Goal: Task Accomplishment & Management: Complete application form

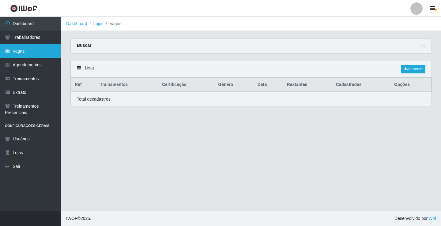
click at [29, 51] on link "Vagas" at bounding box center [30, 51] width 61 height 14
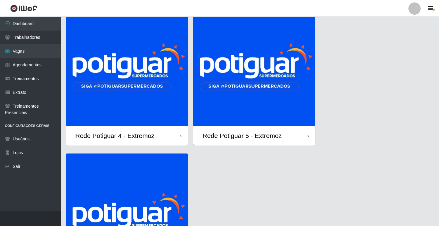
scroll to position [122, 0]
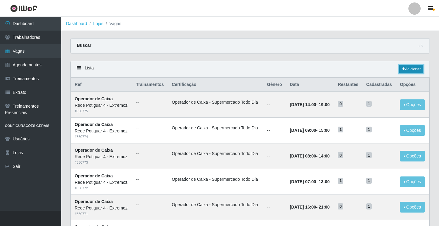
click at [404, 70] on icon at bounding box center [403, 69] width 3 height 4
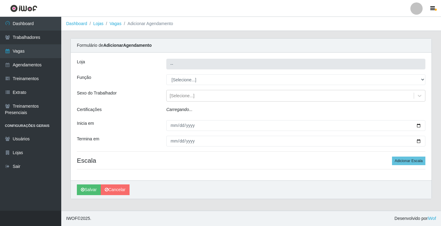
type input "Rede Potiguar 4 - Extremoz"
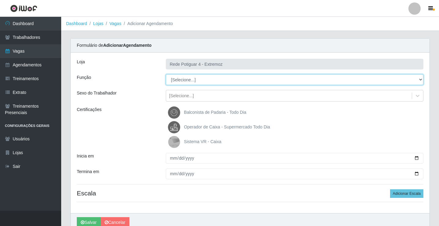
click at [222, 81] on select "[Selecione...] ASG Auxiliar de Estacionamento Balconista Embalador Operador de …" at bounding box center [295, 79] width 258 height 11
select select "22"
click at [166, 74] on select "[Selecione...] ASG Auxiliar de Estacionamento Balconista Embalador Operador de …" at bounding box center [295, 79] width 258 height 11
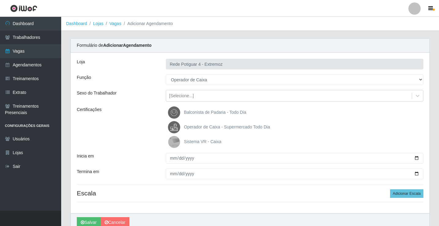
click at [208, 127] on span "Operador de Caixa - Supermercado Todo Dia" at bounding box center [227, 127] width 86 height 5
click at [0, 0] on input "Operador de Caixa - Supermercado Todo Dia" at bounding box center [0, 0] width 0 height 0
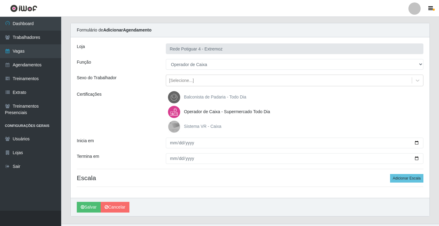
scroll to position [28, 0]
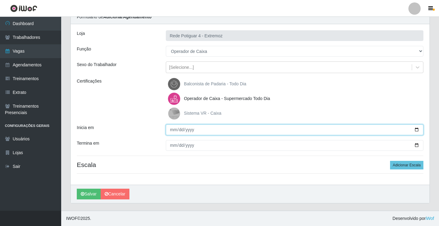
click at [175, 130] on input "Inicia em" at bounding box center [295, 130] width 258 height 11
type input "[DATE]"
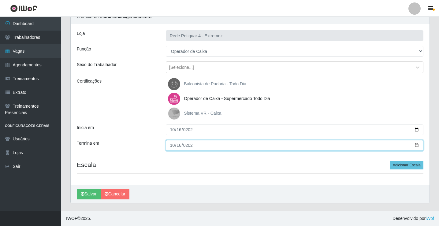
type input "[DATE]"
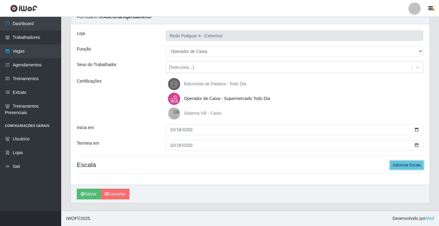
click at [390, 161] on button "Adicionar Escala" at bounding box center [406, 165] width 33 height 9
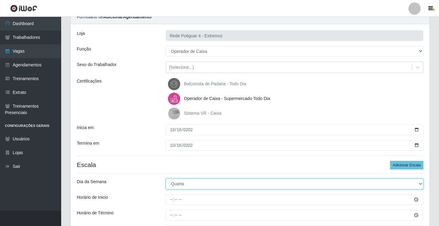
select select "4"
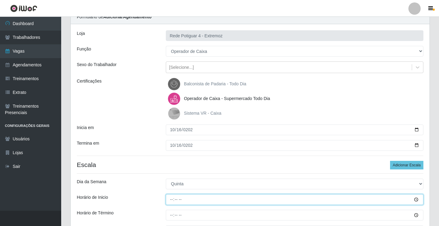
type input "16:00"
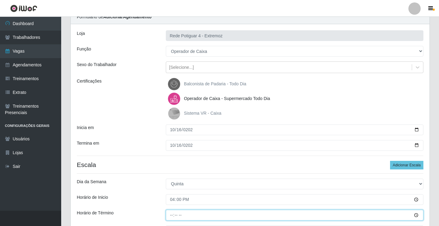
type input "21:00"
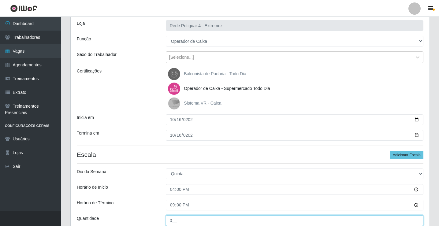
type input "0__"
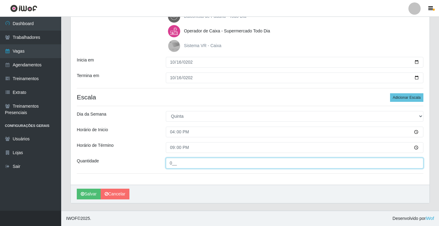
drag, startPoint x: 190, startPoint y: 164, endPoint x: 160, endPoint y: 159, distance: 29.9
click at [160, 159] on div "Quantidade 0__" at bounding box center [250, 163] width 356 height 11
type input "01_"
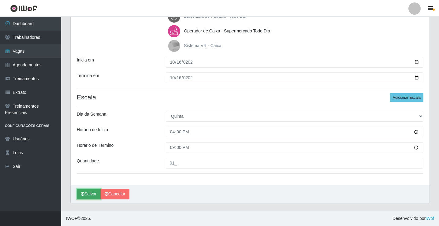
click at [82, 198] on button "Salvar" at bounding box center [89, 194] width 24 height 11
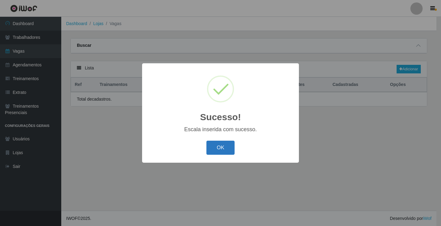
click at [226, 148] on button "OK" at bounding box center [220, 148] width 28 height 14
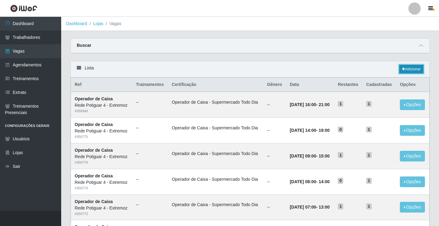
click at [403, 67] on link "Adicionar" at bounding box center [412, 69] width 24 height 9
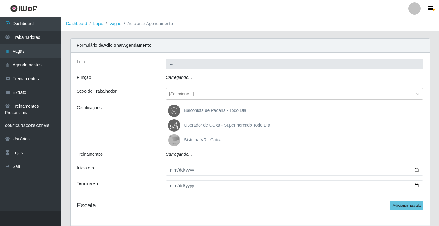
type input "Rede Potiguar 4 - Extremoz"
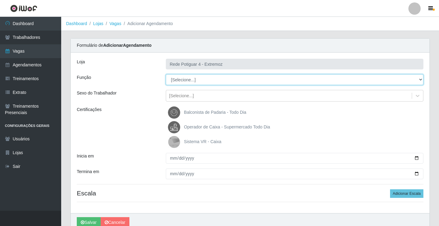
click at [186, 80] on select "[Selecione...] ASG Auxiliar de Estacionamento Balconista Embalador Operador de …" at bounding box center [295, 79] width 258 height 11
select select "22"
click at [166, 74] on select "[Selecione...] ASG Auxiliar de Estacionamento Balconista Embalador Operador de …" at bounding box center [295, 79] width 258 height 11
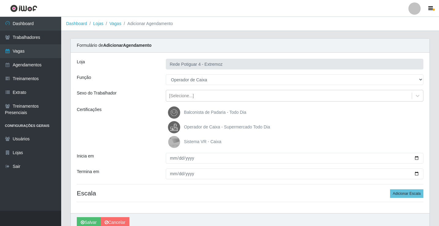
click at [205, 128] on span "Operador de Caixa - Supermercado Todo Dia" at bounding box center [227, 127] width 86 height 5
click at [0, 0] on input "Operador de Caixa - Supermercado Todo Dia" at bounding box center [0, 0] width 0 height 0
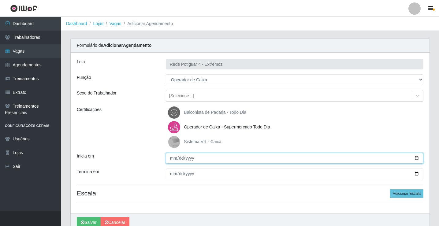
click at [174, 159] on input "Inicia em" at bounding box center [295, 158] width 258 height 11
type input "[DATE]"
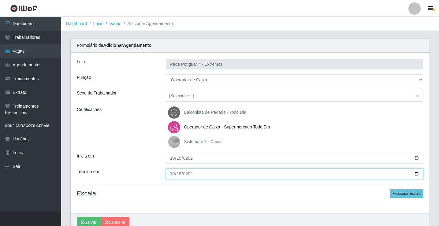
type input "[DATE]"
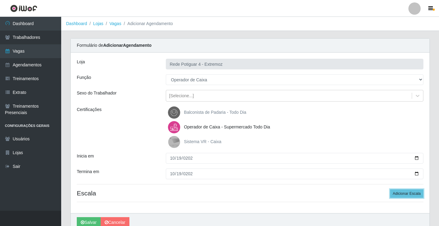
click at [390, 189] on button "Adicionar Escala" at bounding box center [406, 193] width 33 height 9
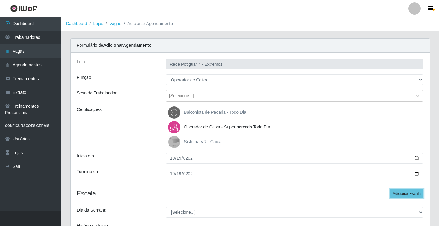
click at [390, 189] on button "Adicionar Escala" at bounding box center [406, 193] width 33 height 9
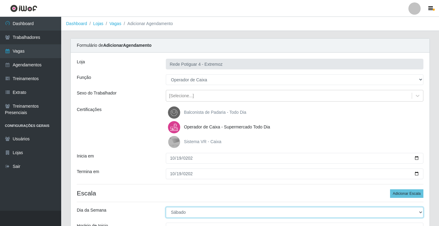
select select "0"
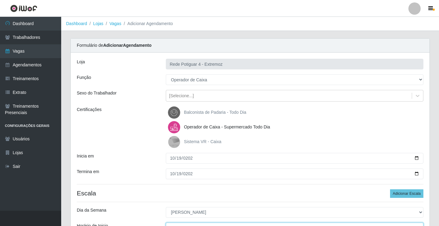
scroll to position [7, 0]
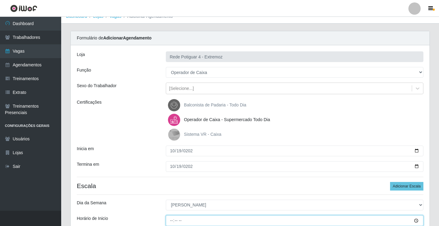
type input "07:00"
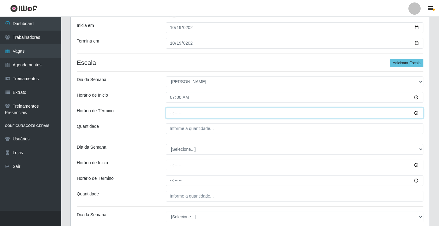
type input "13:00"
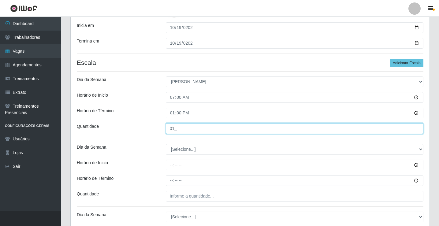
type input "01_"
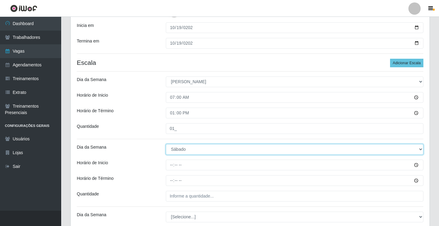
select select "0"
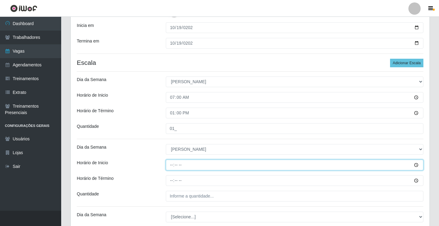
type input "08:00"
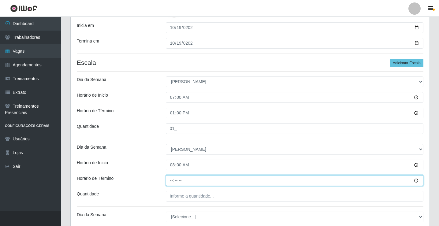
type input "14:00"
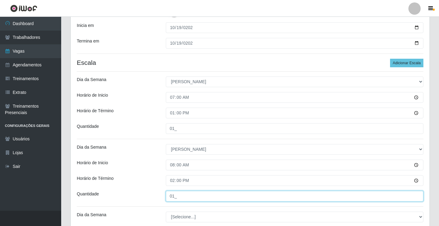
type input "01_"
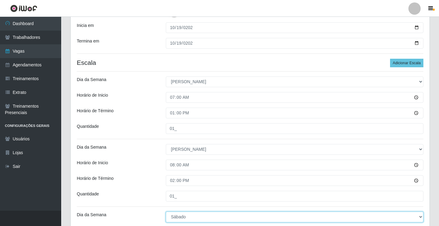
select select "0"
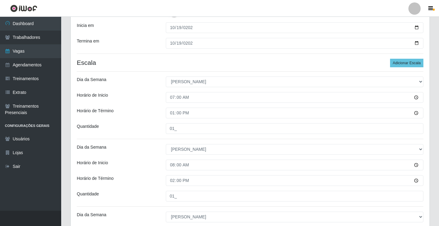
scroll to position [231, 0]
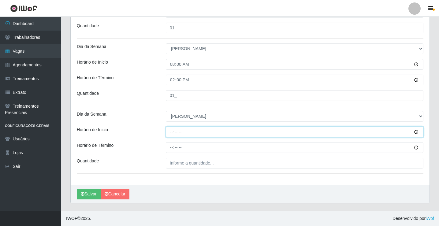
type input "09:00"
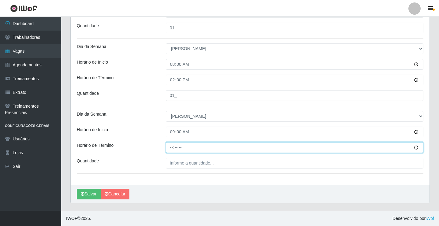
type input "15:00"
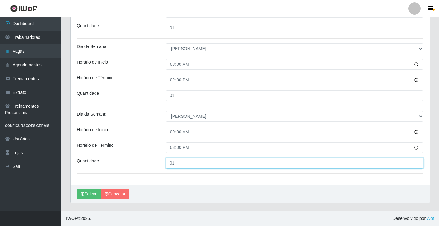
type input "01_"
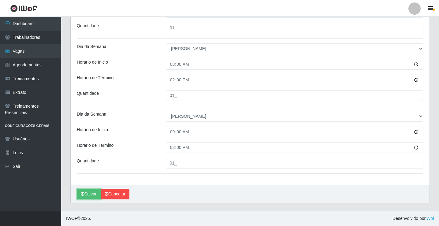
drag, startPoint x: 96, startPoint y: 193, endPoint x: 104, endPoint y: 192, distance: 7.4
click at [96, 193] on button "Salvar" at bounding box center [89, 194] width 24 height 11
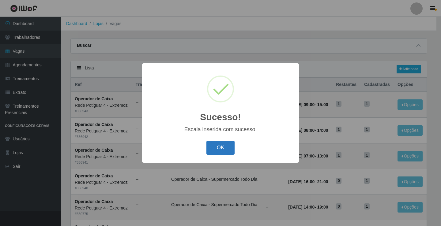
click at [214, 153] on button "OK" at bounding box center [220, 148] width 28 height 14
